Goal: Task Accomplishment & Management: Use online tool/utility

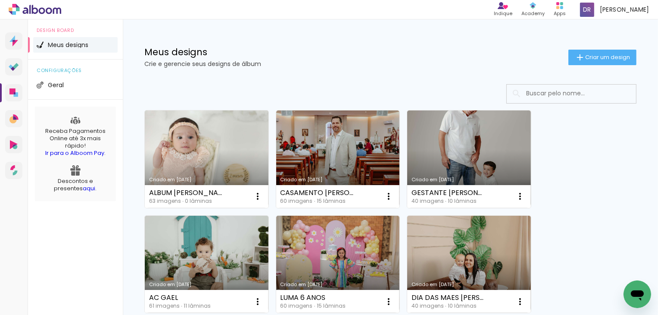
scroll to position [43, 0]
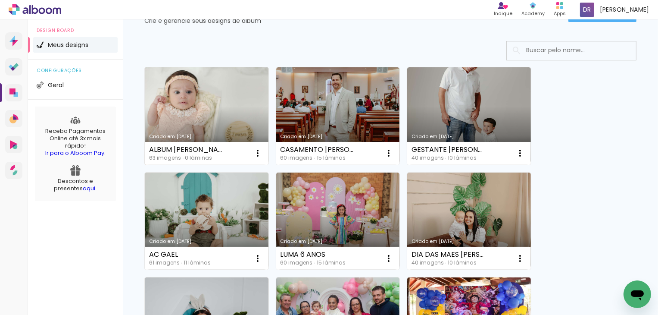
click at [216, 99] on link "Criado em [DATE]" at bounding box center [207, 115] width 124 height 97
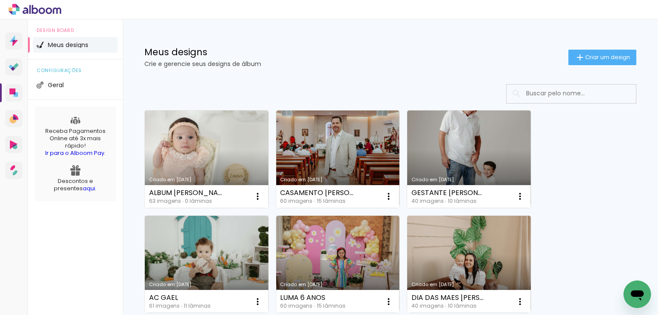
drag, startPoint x: 459, startPoint y: 135, endPoint x: 446, endPoint y: 150, distance: 20.4
click at [459, 135] on link "Criado em [DATE]" at bounding box center [469, 158] width 124 height 97
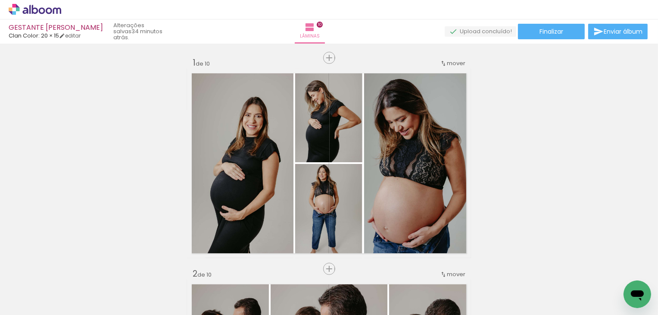
scroll to position [862, 0]
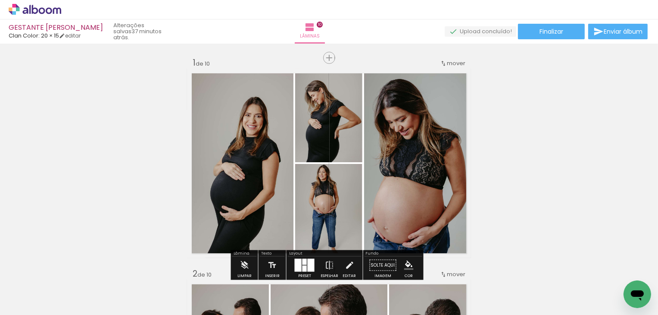
scroll to position [43, 0]
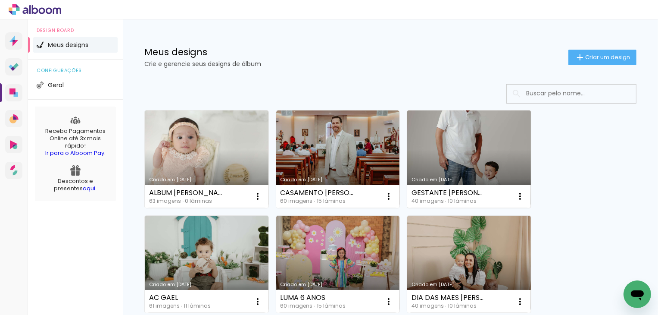
click at [456, 140] on link "Criado em [DATE]" at bounding box center [469, 158] width 124 height 97
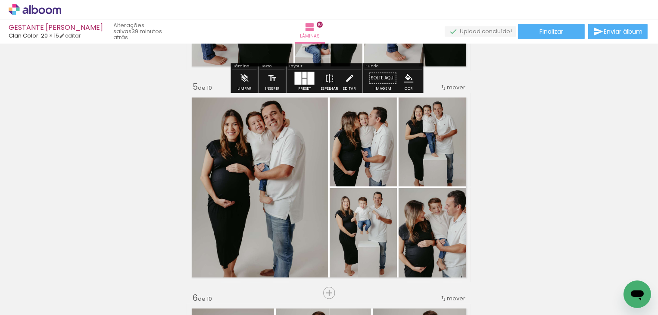
scroll to position [862, 0]
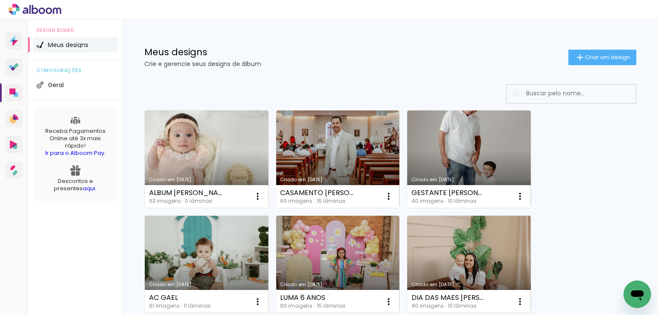
click at [180, 172] on link "Criado em [DATE]" at bounding box center [207, 158] width 124 height 97
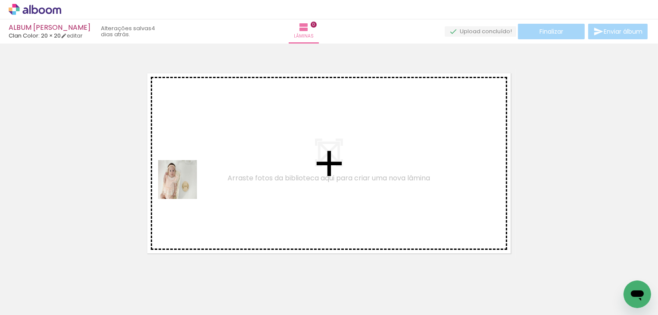
drag, startPoint x: 104, startPoint y: 287, endPoint x: 217, endPoint y: 159, distance: 170.7
click at [217, 159] on quentale-workspace at bounding box center [329, 157] width 658 height 315
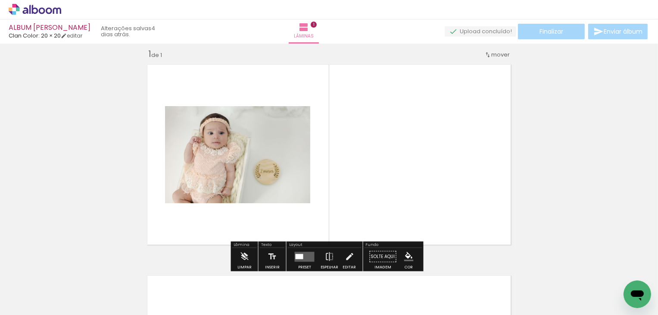
scroll to position [11, 0]
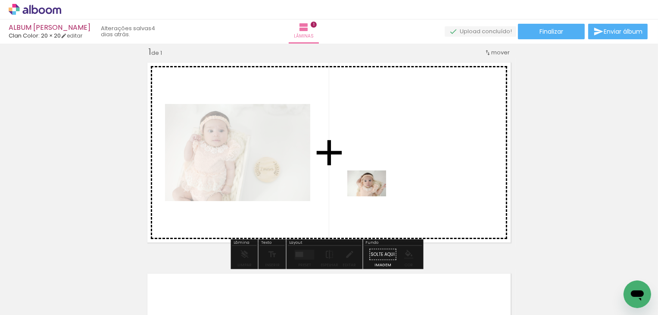
drag, startPoint x: 225, startPoint y: 287, endPoint x: 373, endPoint y: 196, distance: 174.2
click at [373, 196] on quentale-workspace at bounding box center [329, 157] width 658 height 315
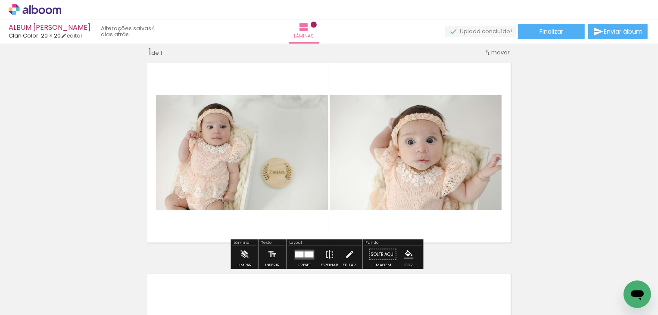
click at [297, 256] on div at bounding box center [299, 254] width 9 height 6
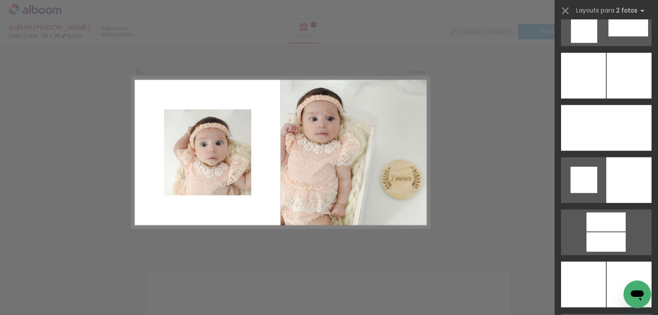
scroll to position [2198, 0]
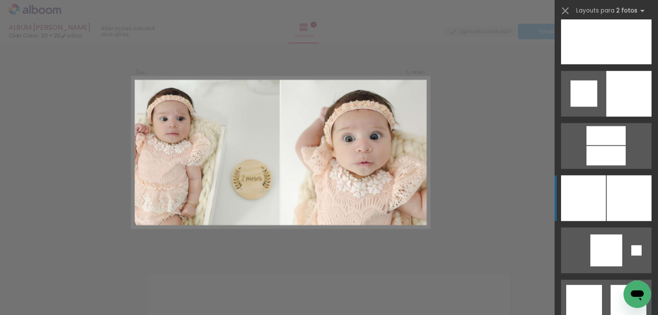
click at [609, 191] on div at bounding box center [629, 198] width 45 height 46
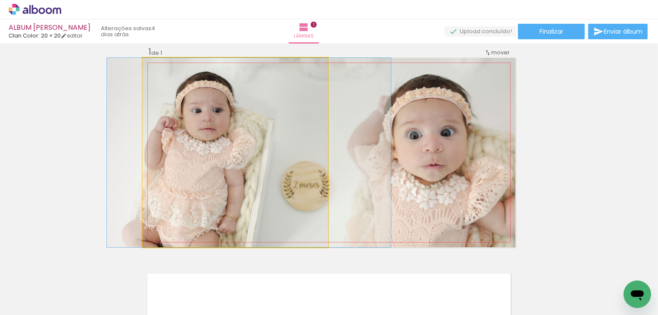
drag, startPoint x: 274, startPoint y: 187, endPoint x: 287, endPoint y: 177, distance: 16.7
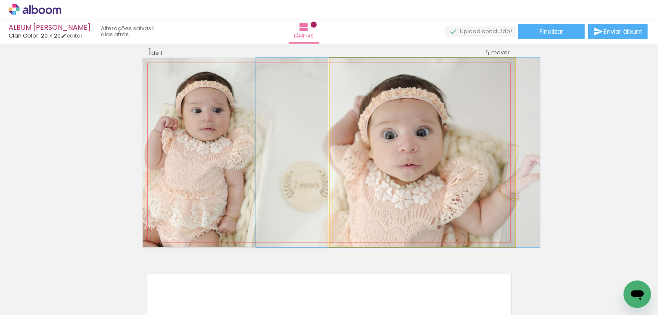
drag, startPoint x: 451, startPoint y: 161, endPoint x: 427, endPoint y: 151, distance: 26.3
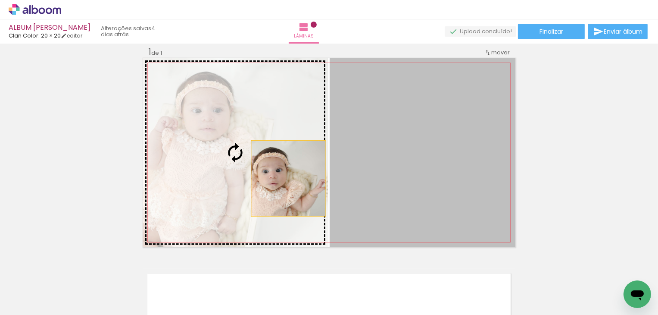
drag, startPoint x: 437, startPoint y: 179, endPoint x: 285, endPoint y: 178, distance: 151.7
click at [0, 0] on slot at bounding box center [0, 0] width 0 height 0
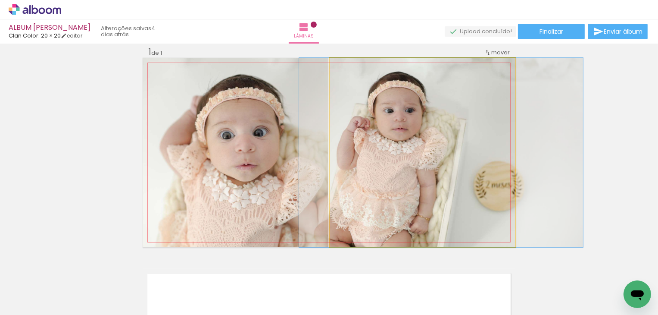
drag, startPoint x: 409, startPoint y: 137, endPoint x: 425, endPoint y: 133, distance: 17.1
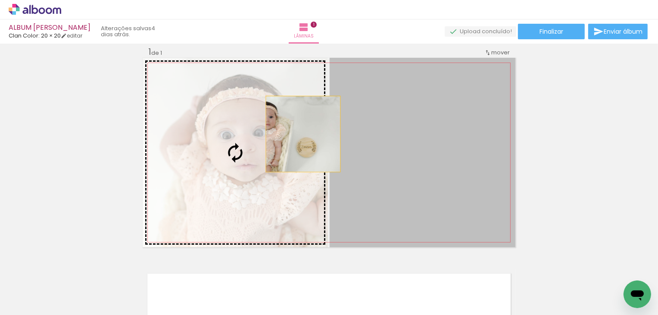
drag, startPoint x: 425, startPoint y: 133, endPoint x: 274, endPoint y: 136, distance: 151.3
click at [0, 0] on slot at bounding box center [0, 0] width 0 height 0
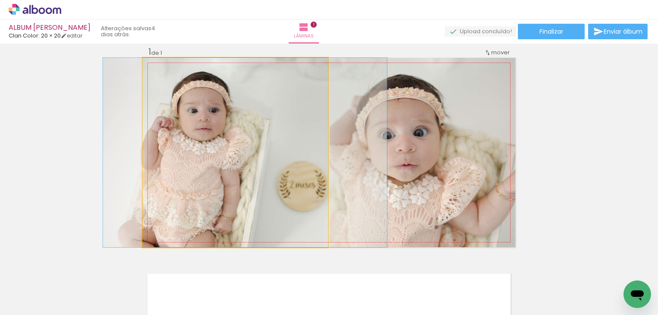
drag, startPoint x: 253, startPoint y: 176, endPoint x: 263, endPoint y: 168, distance: 12.9
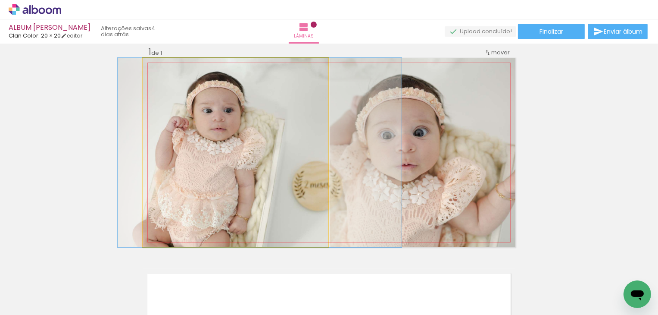
drag, startPoint x: 238, startPoint y: 156, endPoint x: 250, endPoint y: 150, distance: 14.1
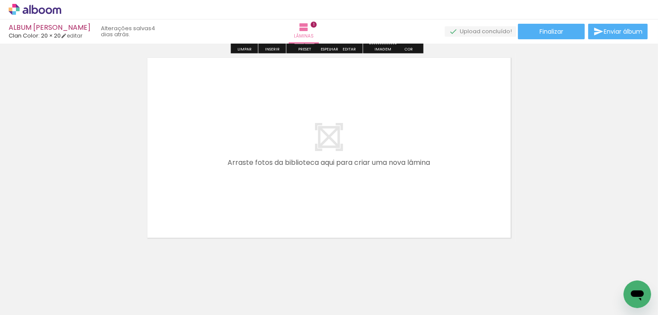
scroll to position [238, 0]
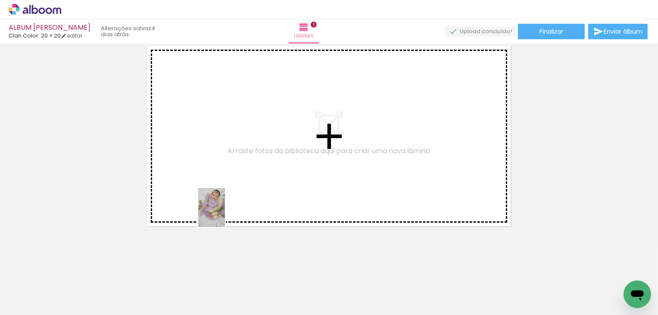
drag, startPoint x: 145, startPoint y: 275, endPoint x: 224, endPoint y: 214, distance: 99.6
click at [224, 214] on quentale-workspace at bounding box center [329, 157] width 658 height 315
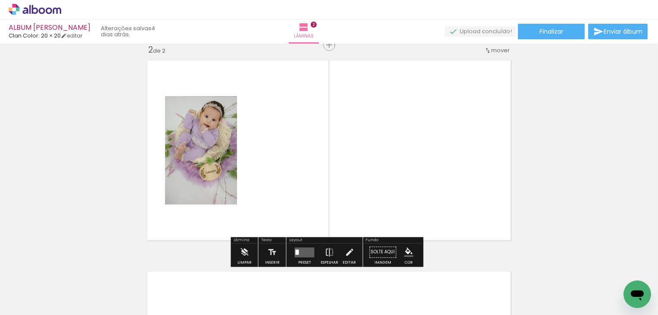
scroll to position [222, 0]
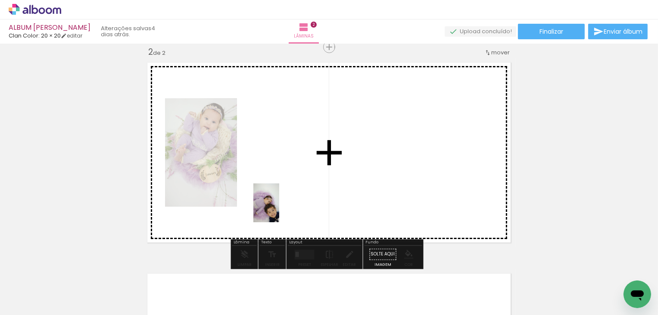
drag, startPoint x: 278, startPoint y: 292, endPoint x: 279, endPoint y: 209, distance: 83.2
click at [279, 209] on quentale-workspace at bounding box center [329, 157] width 658 height 315
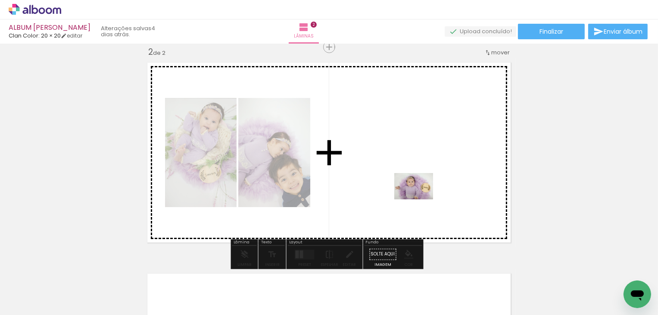
drag, startPoint x: 425, startPoint y: 286, endPoint x: 419, endPoint y: 191, distance: 95.0
click at [419, 191] on quentale-workspace at bounding box center [329, 157] width 658 height 315
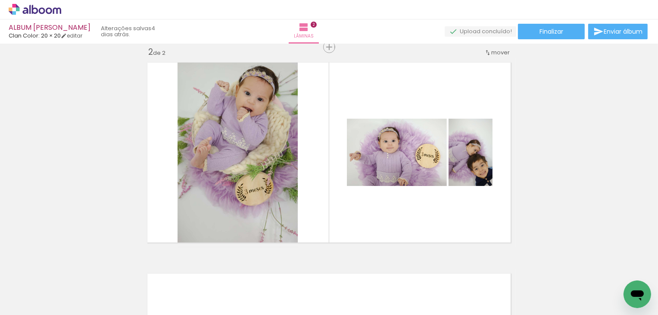
scroll to position [0, 149]
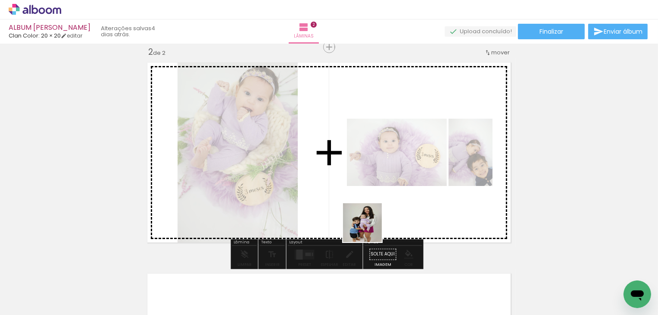
drag, startPoint x: 381, startPoint y: 297, endPoint x: 364, endPoint y: 203, distance: 96.0
click at [364, 203] on quentale-workspace at bounding box center [329, 157] width 658 height 315
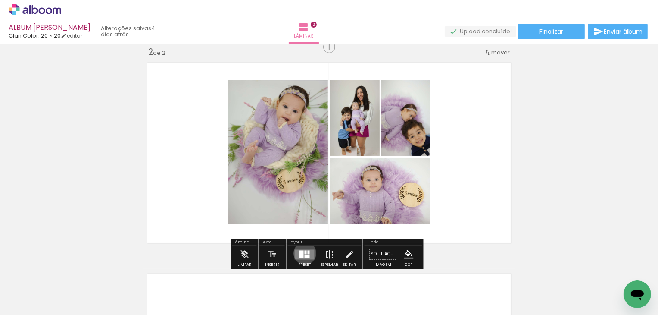
click at [305, 253] on div at bounding box center [306, 252] width 2 height 4
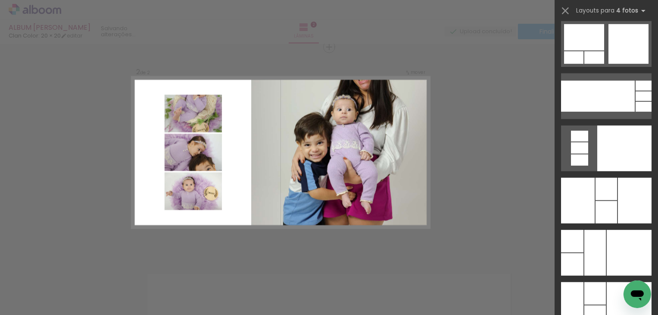
scroll to position [17198, 0]
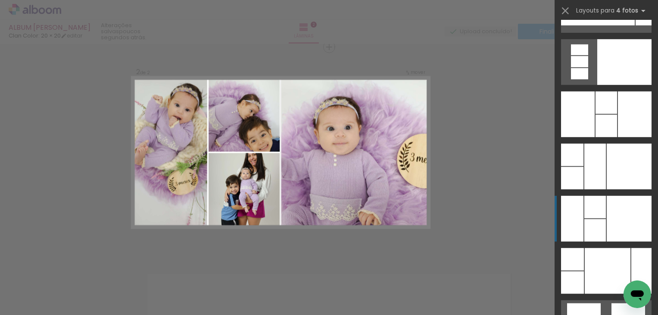
click at [603, 206] on quentale-layouter at bounding box center [606, 219] width 91 height 46
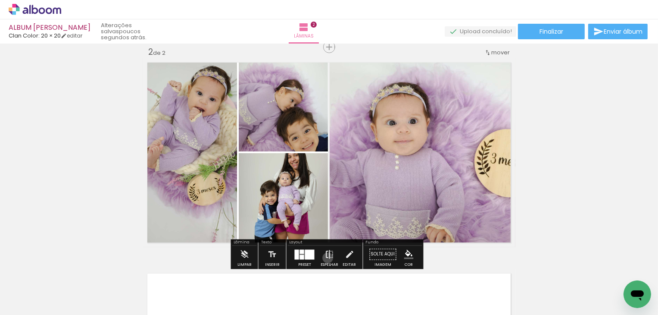
click at [326, 257] on iron-icon at bounding box center [329, 254] width 9 height 17
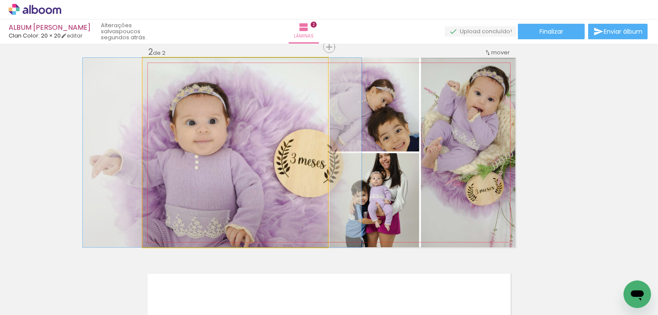
drag, startPoint x: 290, startPoint y: 217, endPoint x: 277, endPoint y: 206, distance: 16.8
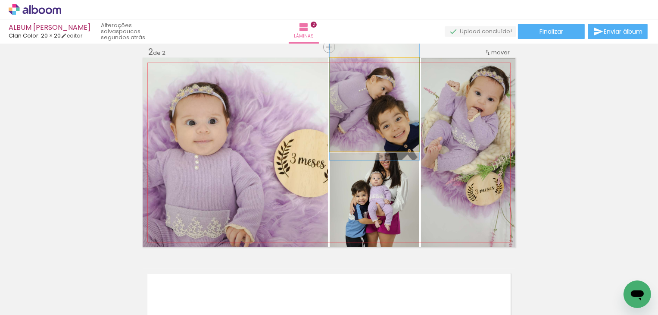
drag, startPoint x: 357, startPoint y: 129, endPoint x: 363, endPoint y: 118, distance: 13.3
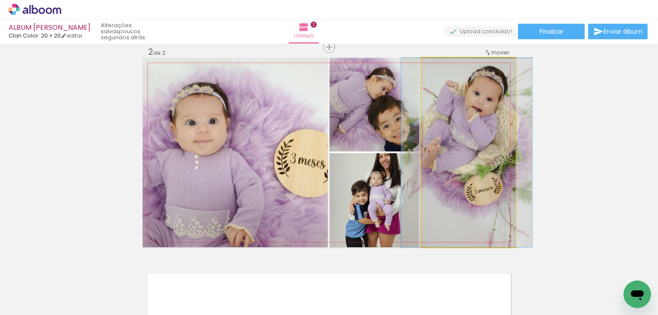
drag, startPoint x: 456, startPoint y: 117, endPoint x: 454, endPoint y: 139, distance: 22.0
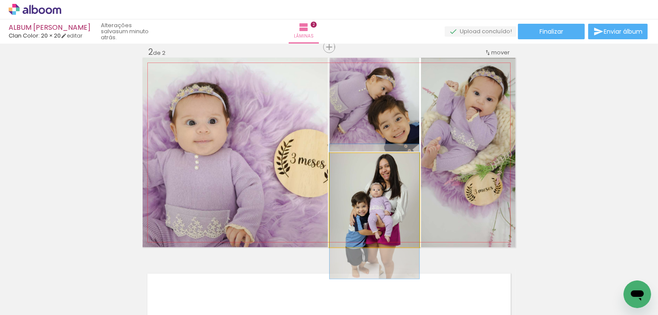
drag, startPoint x: 388, startPoint y: 191, endPoint x: 392, endPoint y: 202, distance: 11.7
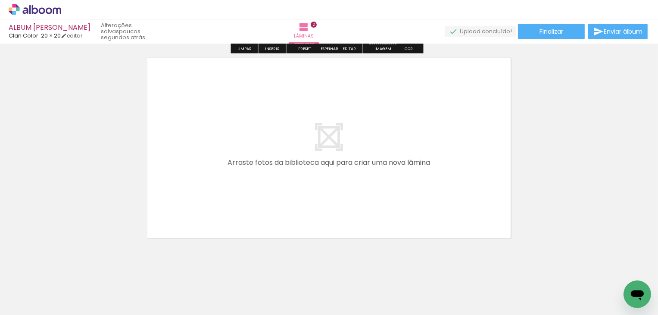
scroll to position [0, 0]
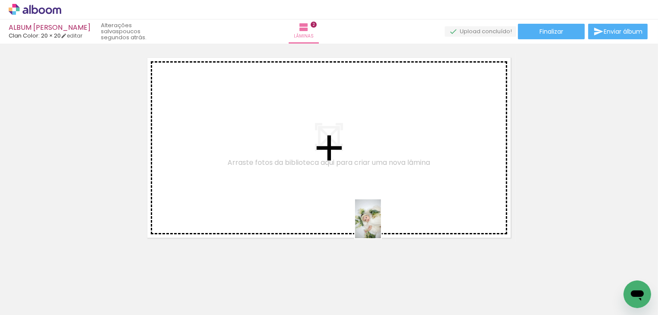
drag, startPoint x: 383, startPoint y: 296, endPoint x: 381, endPoint y: 224, distance: 71.6
click at [381, 224] on quentale-workspace at bounding box center [329, 157] width 658 height 315
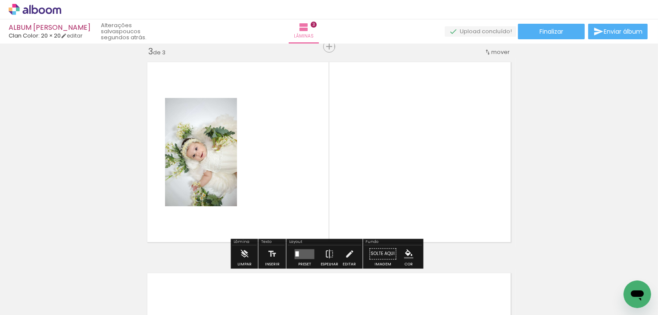
scroll to position [433, 0]
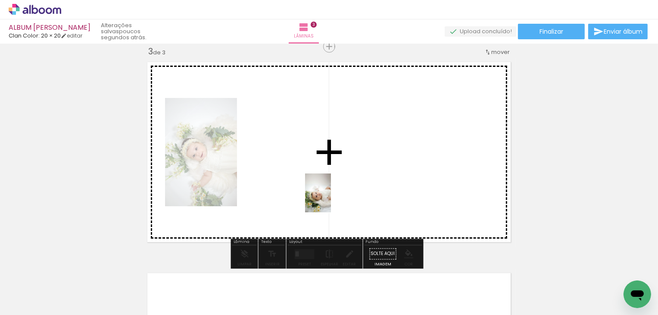
drag, startPoint x: 184, startPoint y: 289, endPoint x: 331, endPoint y: 199, distance: 172.8
click at [331, 199] on quentale-workspace at bounding box center [329, 157] width 658 height 315
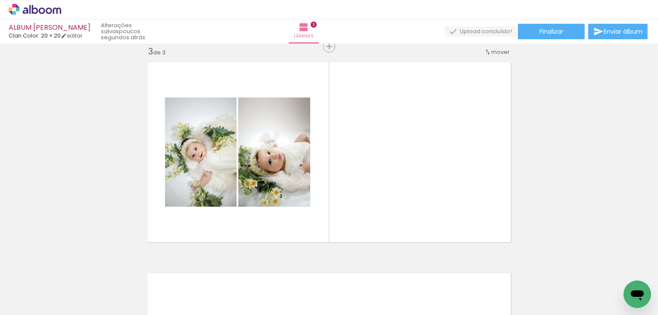
scroll to position [0, 245]
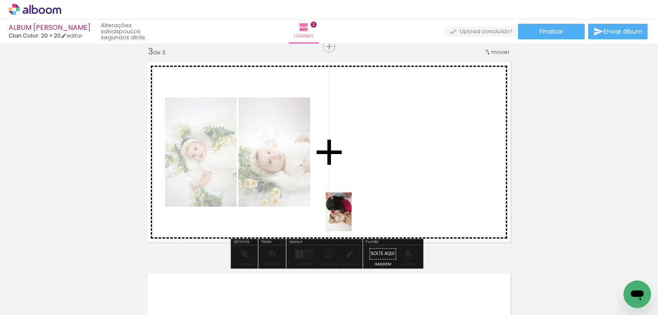
drag, startPoint x: 324, startPoint y: 287, endPoint x: 352, endPoint y: 218, distance: 74.7
click at [352, 218] on quentale-workspace at bounding box center [329, 157] width 658 height 315
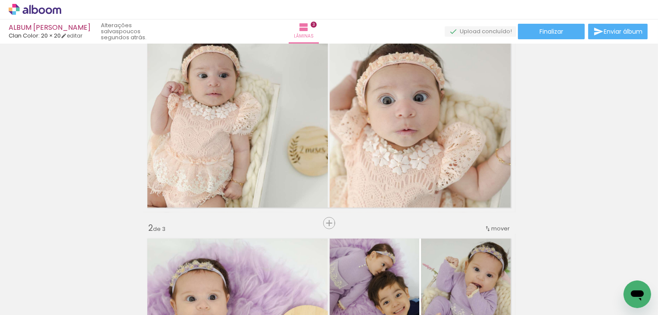
scroll to position [45, 0]
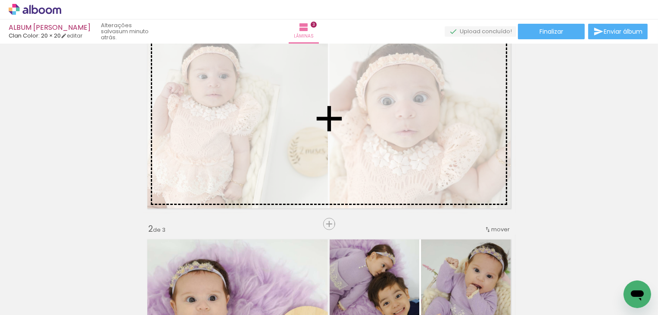
drag, startPoint x: 286, startPoint y: 210, endPoint x: 326, endPoint y: 162, distance: 62.7
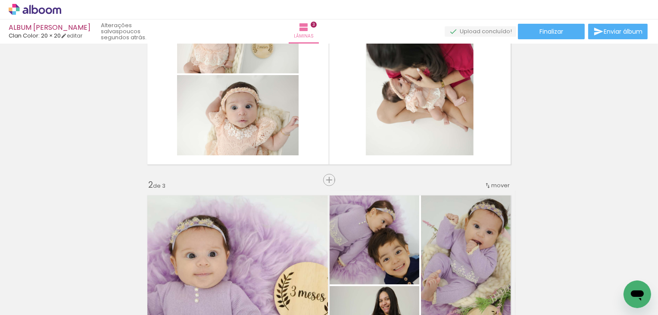
scroll to position [88, 0]
